Goal: Find specific page/section: Find specific page/section

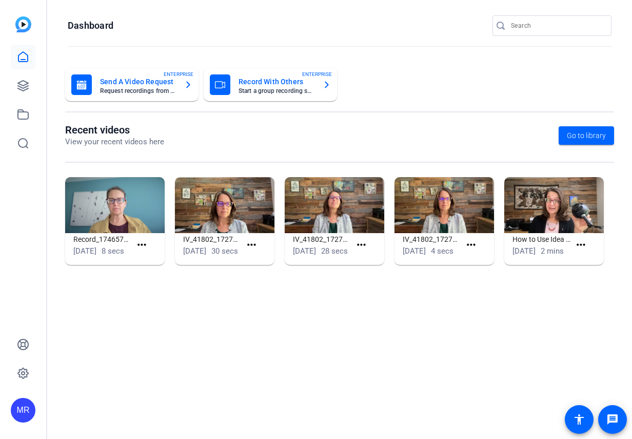
click at [527, 31] on input "Search" at bounding box center [557, 25] width 92 height 12
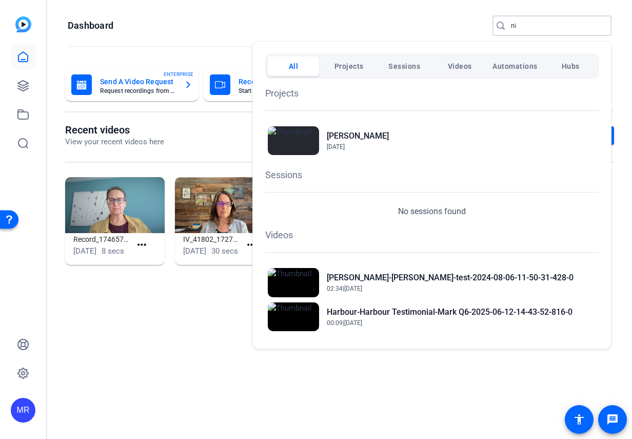
type input "n"
click at [622, 45] on div at bounding box center [316, 219] width 632 height 439
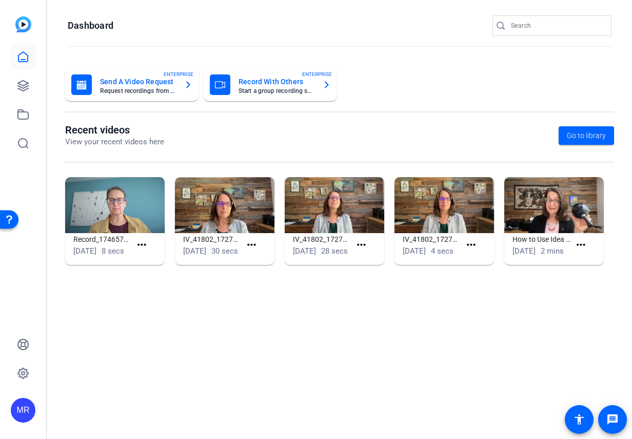
click at [521, 28] on input "Search" at bounding box center [557, 25] width 92 height 12
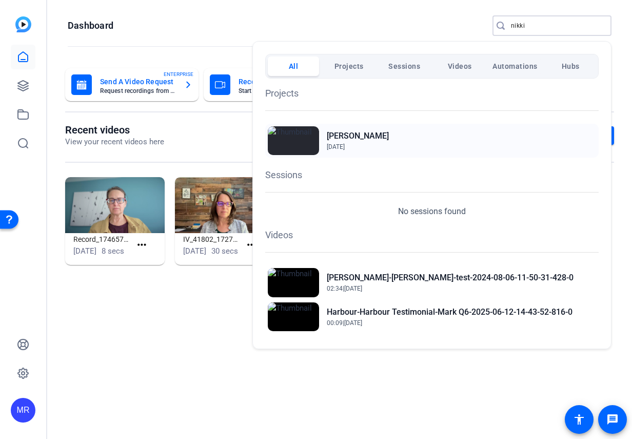
type input "nikki"
click at [347, 136] on h2 "[PERSON_NAME]" at bounding box center [358, 136] width 62 height 12
click at [469, 17] on div at bounding box center [316, 219] width 632 height 439
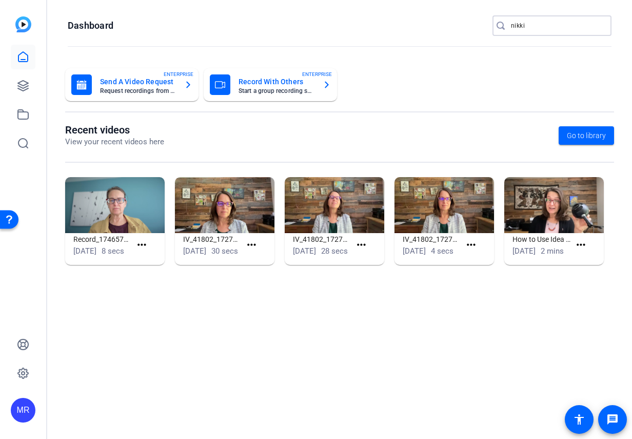
click at [483, 24] on openreel-page-title "Dashboard nikki" at bounding box center [340, 25] width 544 height 21
